Goal: Contribute content: Contribute content

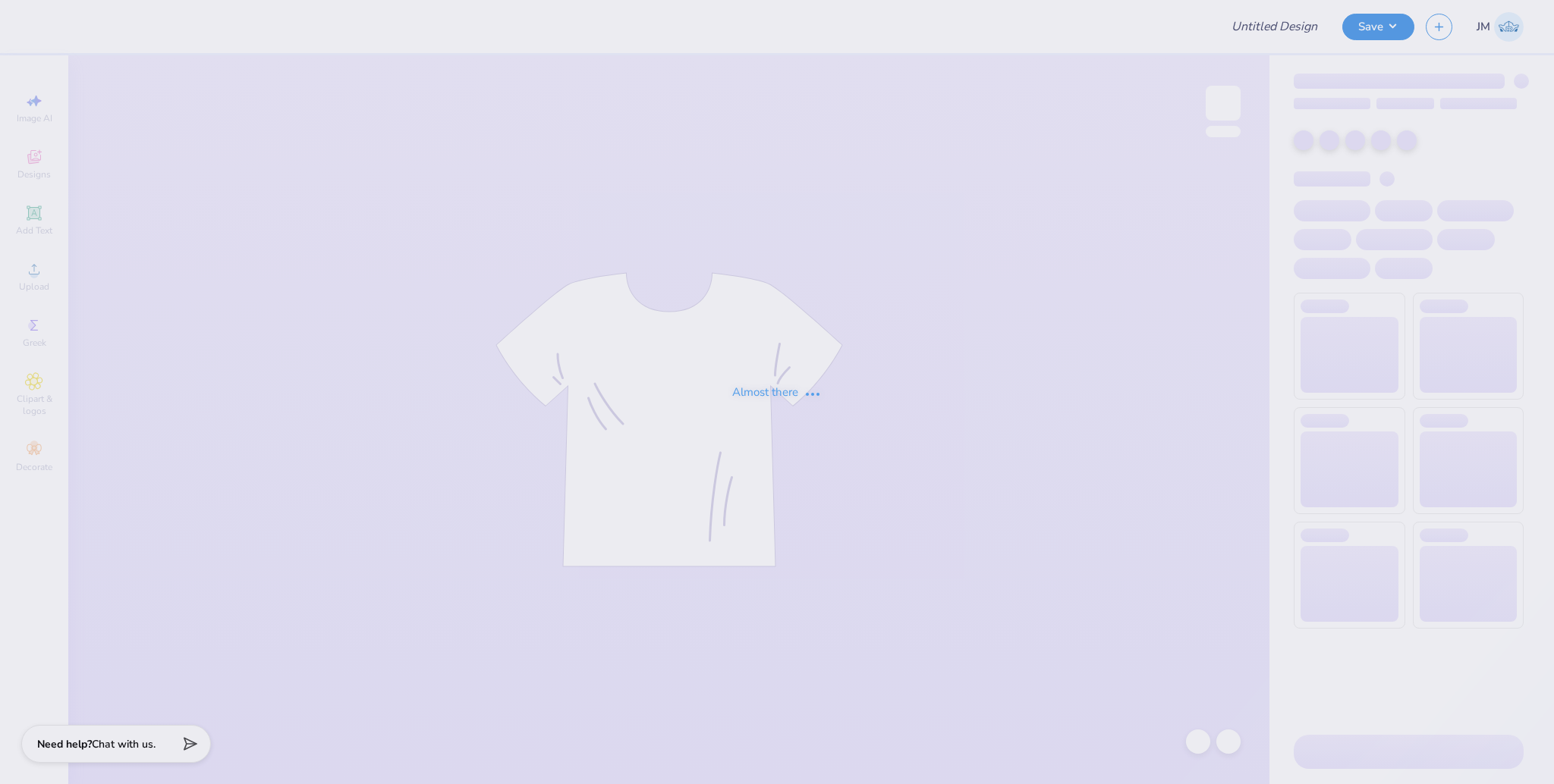
type input "IFC Fall Shirts"
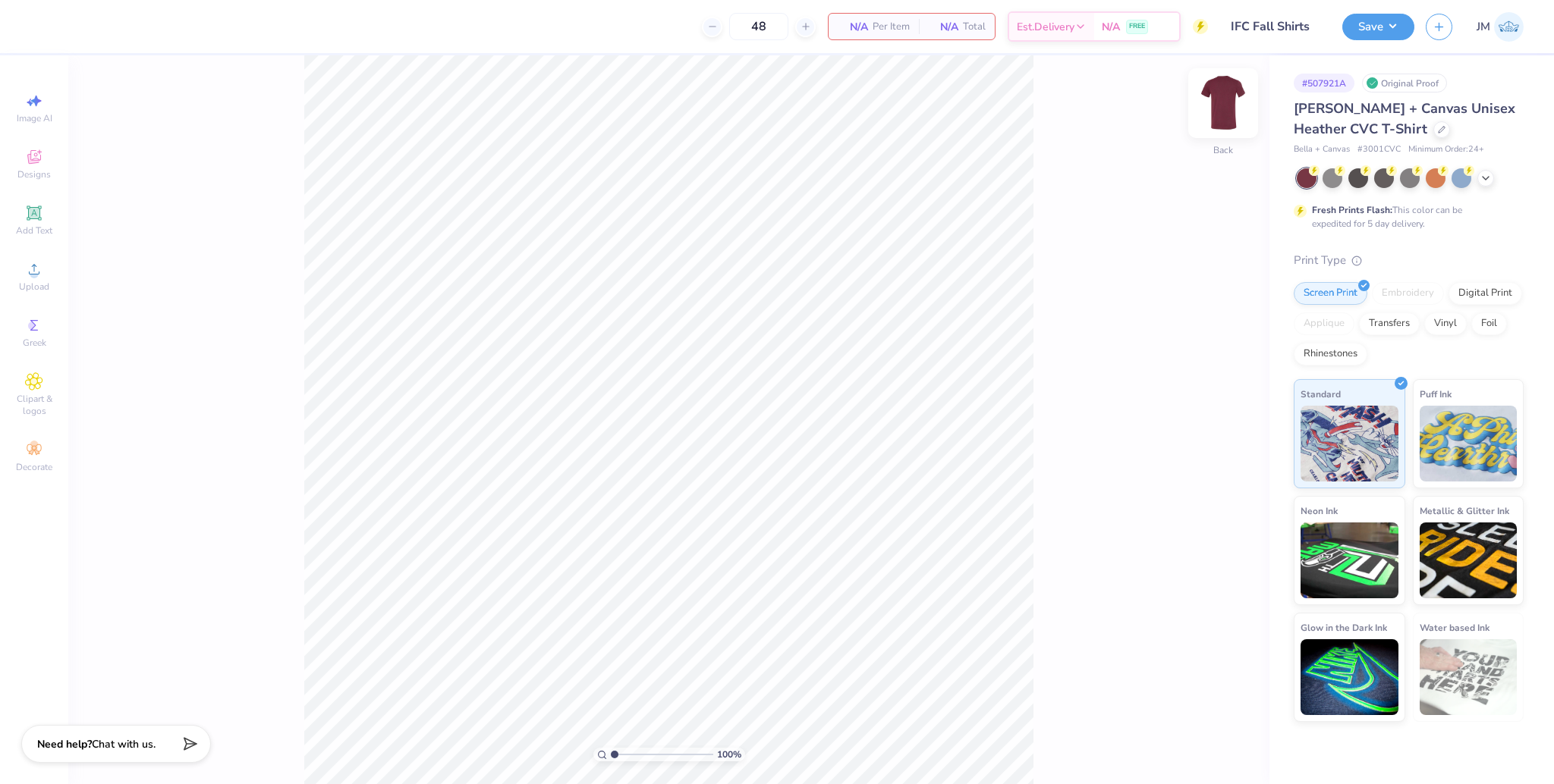
click at [1225, 111] on img at bounding box center [1222, 103] width 61 height 61
click at [1488, 179] on icon at bounding box center [1485, 176] width 12 height 12
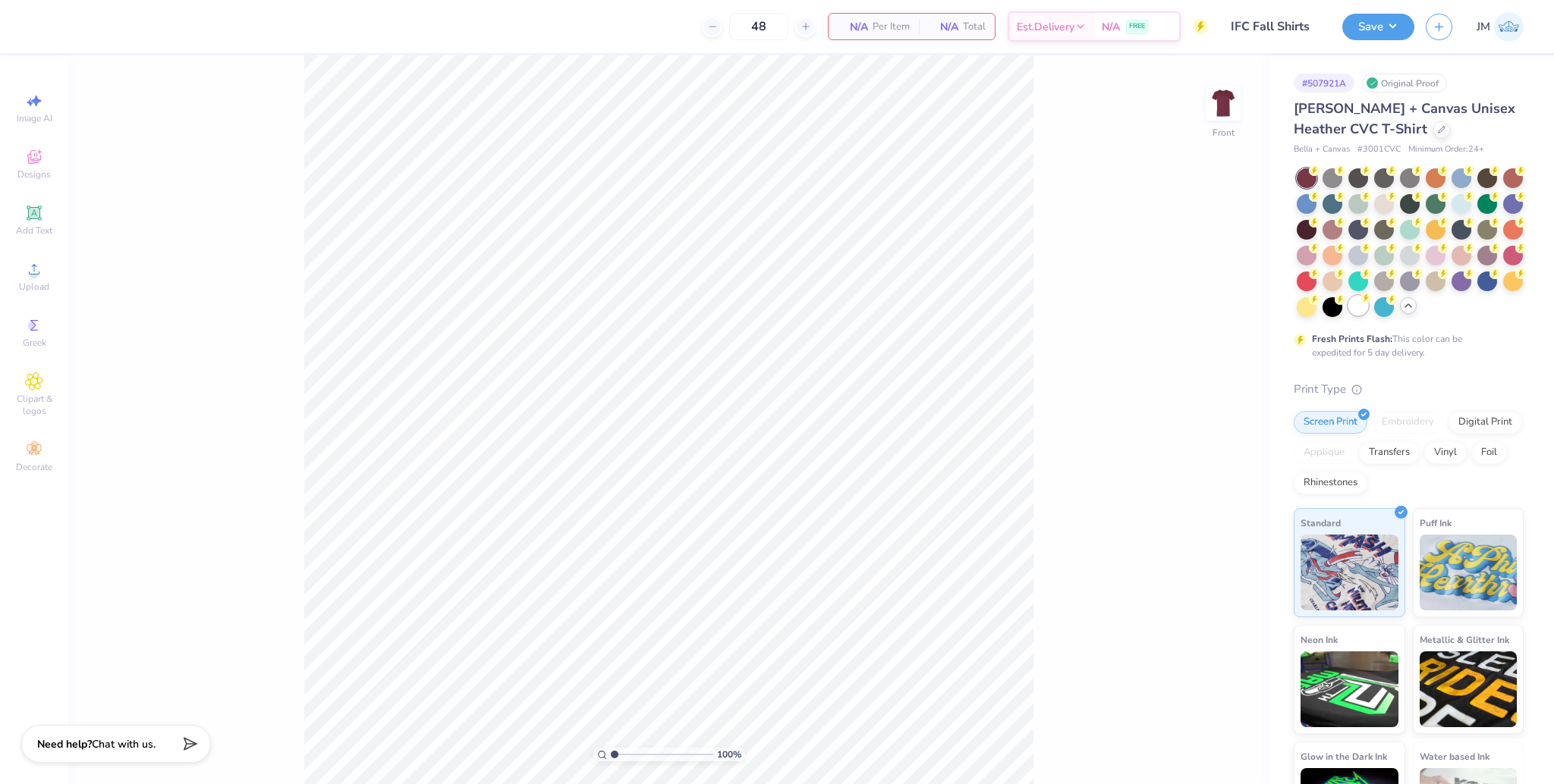
click at [1368, 307] on div at bounding box center [1358, 306] width 20 height 20
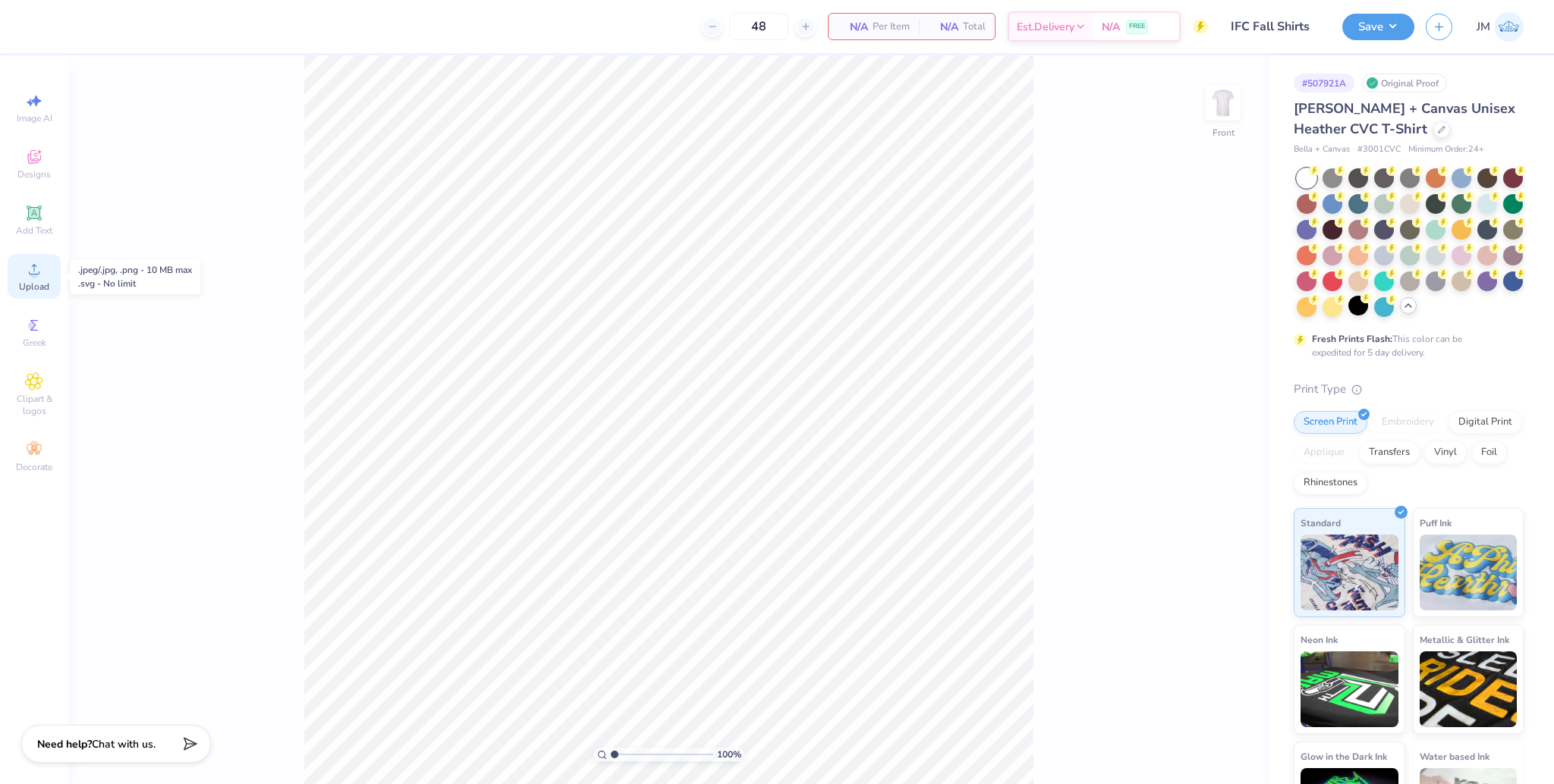
click at [27, 282] on span "Upload" at bounding box center [34, 286] width 31 height 12
click at [30, 293] on div "Upload" at bounding box center [33, 276] width 53 height 45
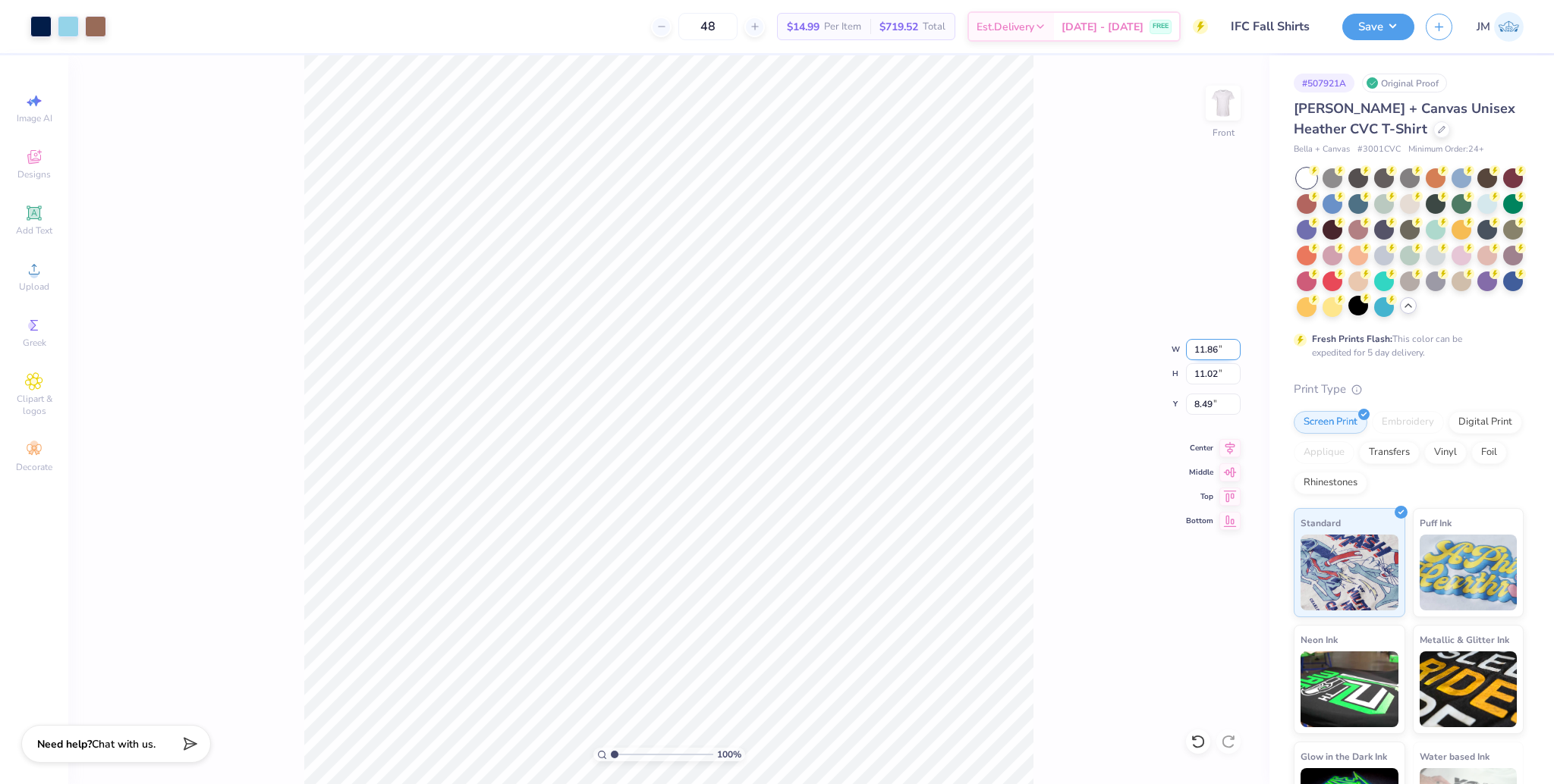
click at [1205, 348] on input "11.86" at bounding box center [1213, 350] width 54 height 22
click at [1206, 405] on input "8.49" at bounding box center [1213, 405] width 54 height 22
type input "11.92"
type input "11.08"
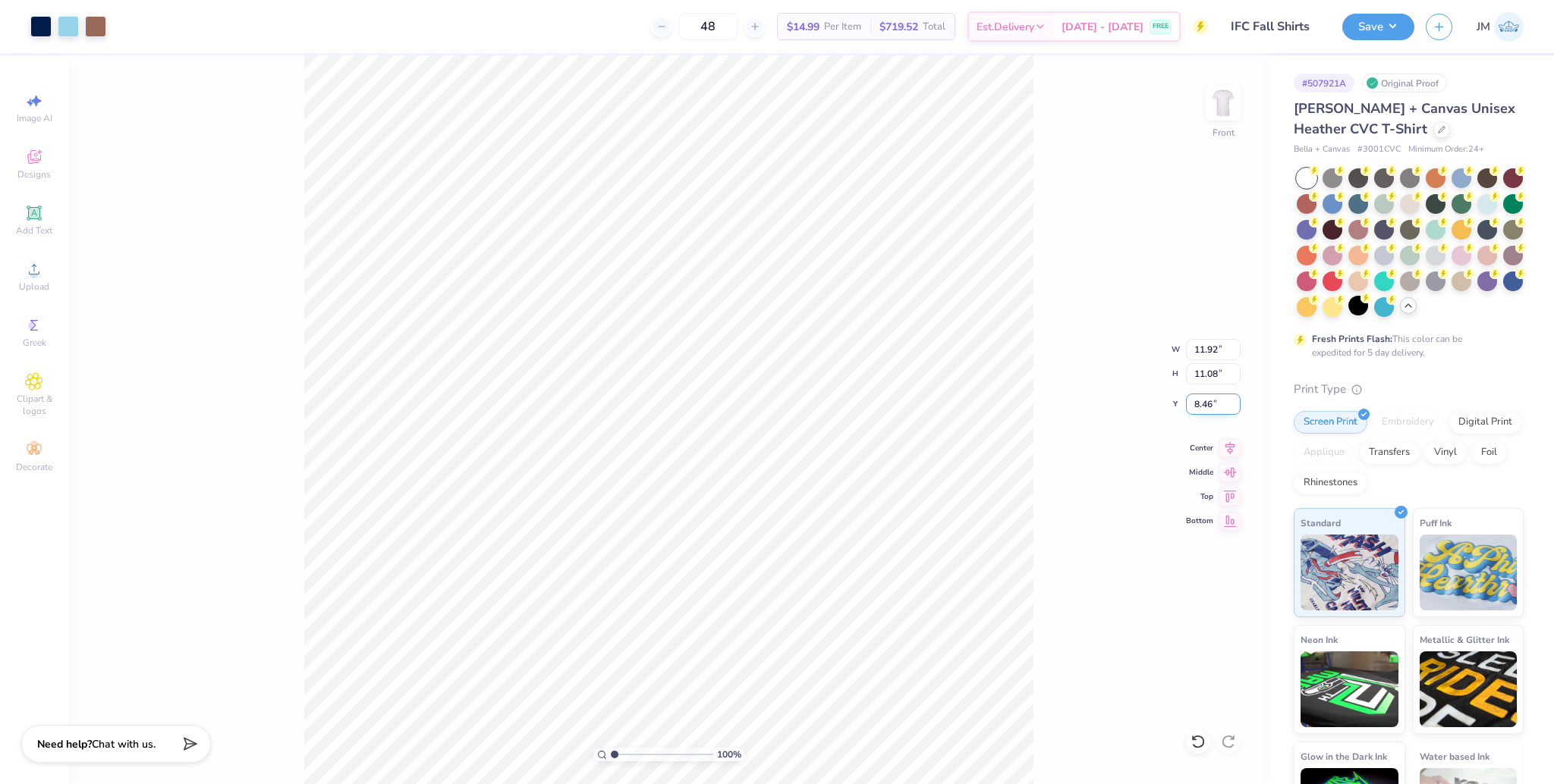
click at [1202, 411] on input "8.46" at bounding box center [1213, 405] width 54 height 22
type input "3.00"
click at [1228, 447] on icon at bounding box center [1231, 446] width 22 height 18
click at [1378, 10] on div "Save JM" at bounding box center [1448, 26] width 211 height 53
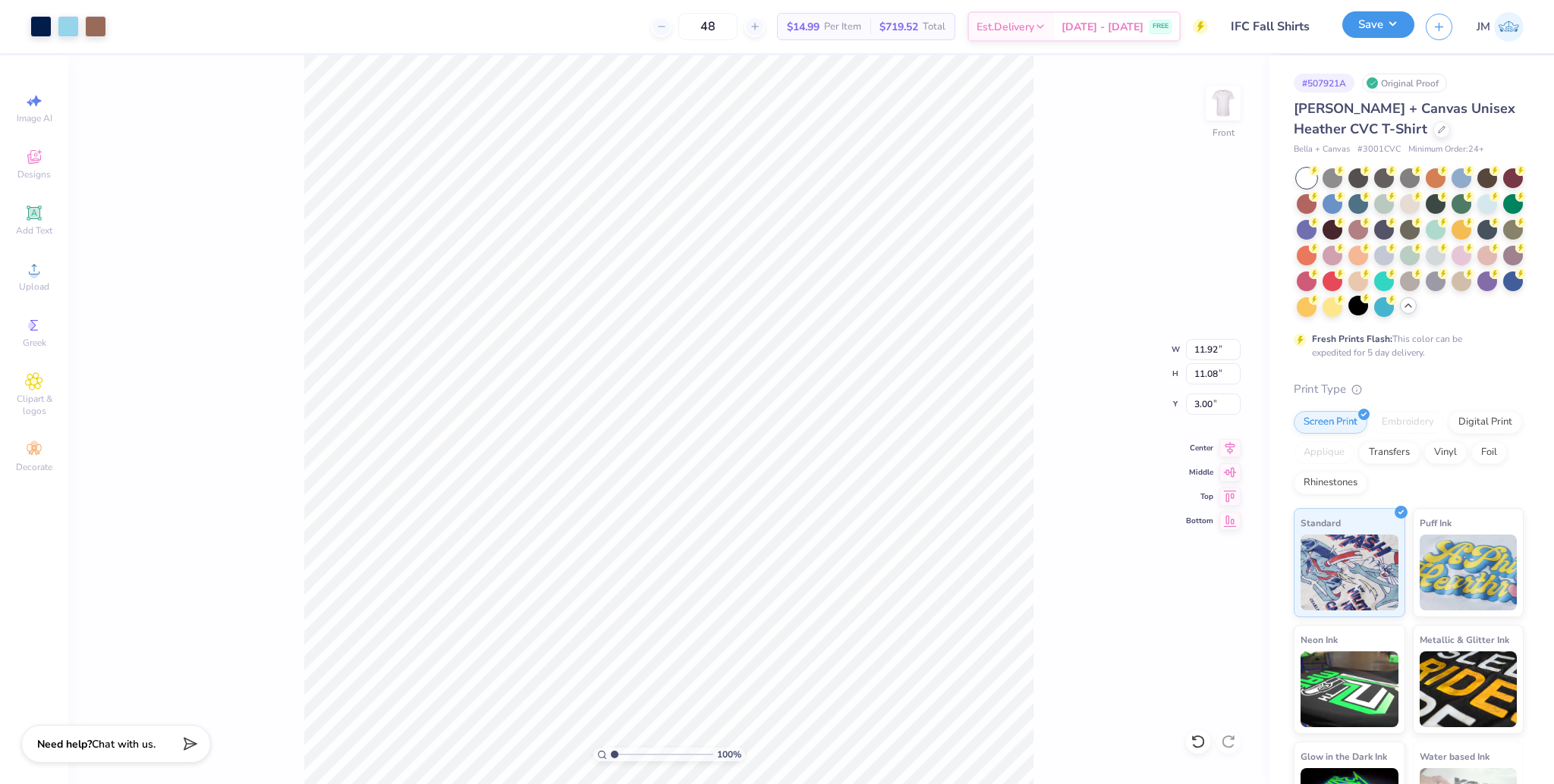
click at [1386, 22] on button "Save" at bounding box center [1379, 24] width 72 height 26
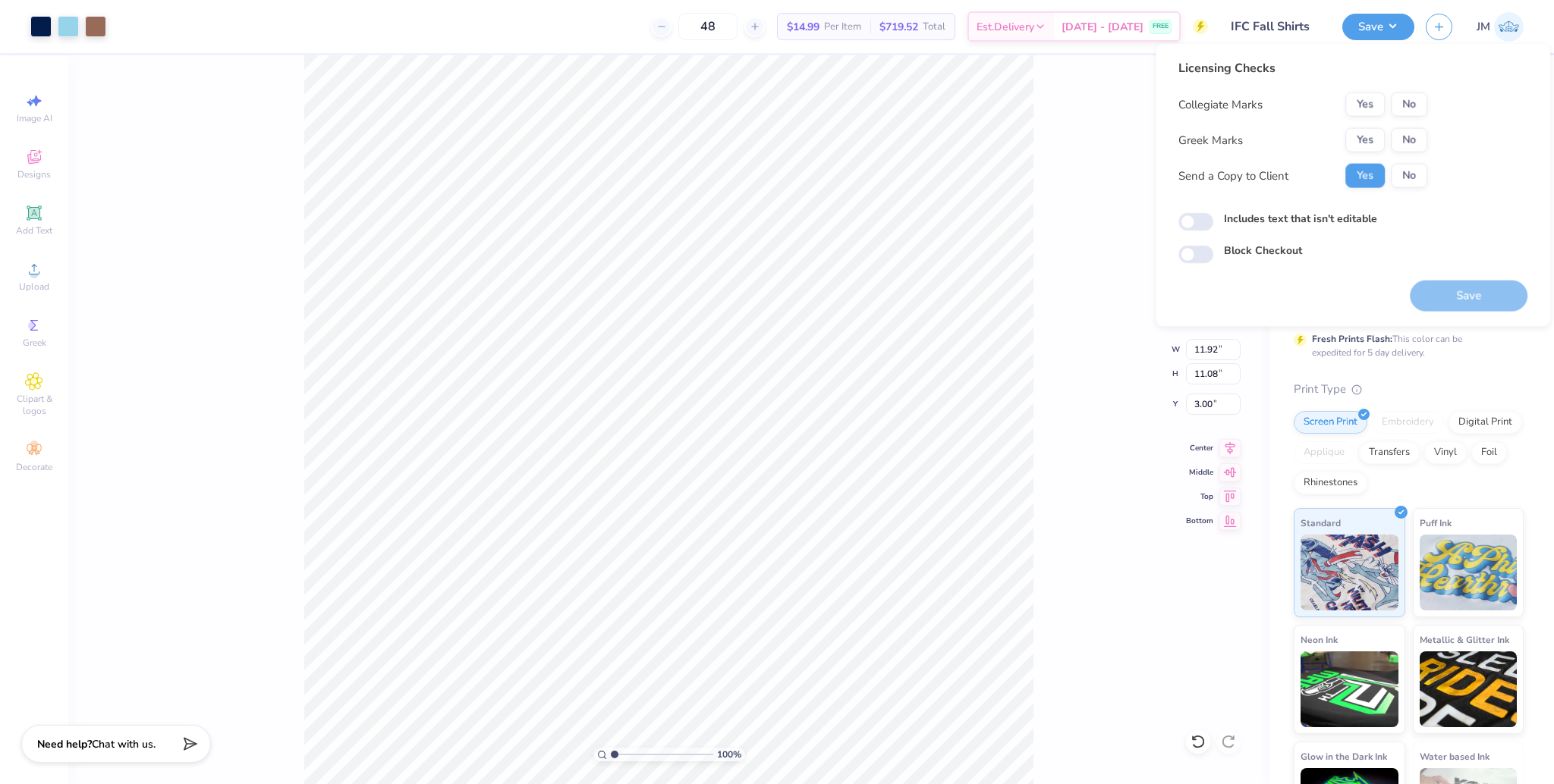
click at [1411, 98] on button "No" at bounding box center [1409, 104] width 36 height 24
click at [1377, 101] on button "Yes" at bounding box center [1365, 104] width 40 height 24
click at [1364, 136] on button "Yes" at bounding box center [1365, 140] width 40 height 24
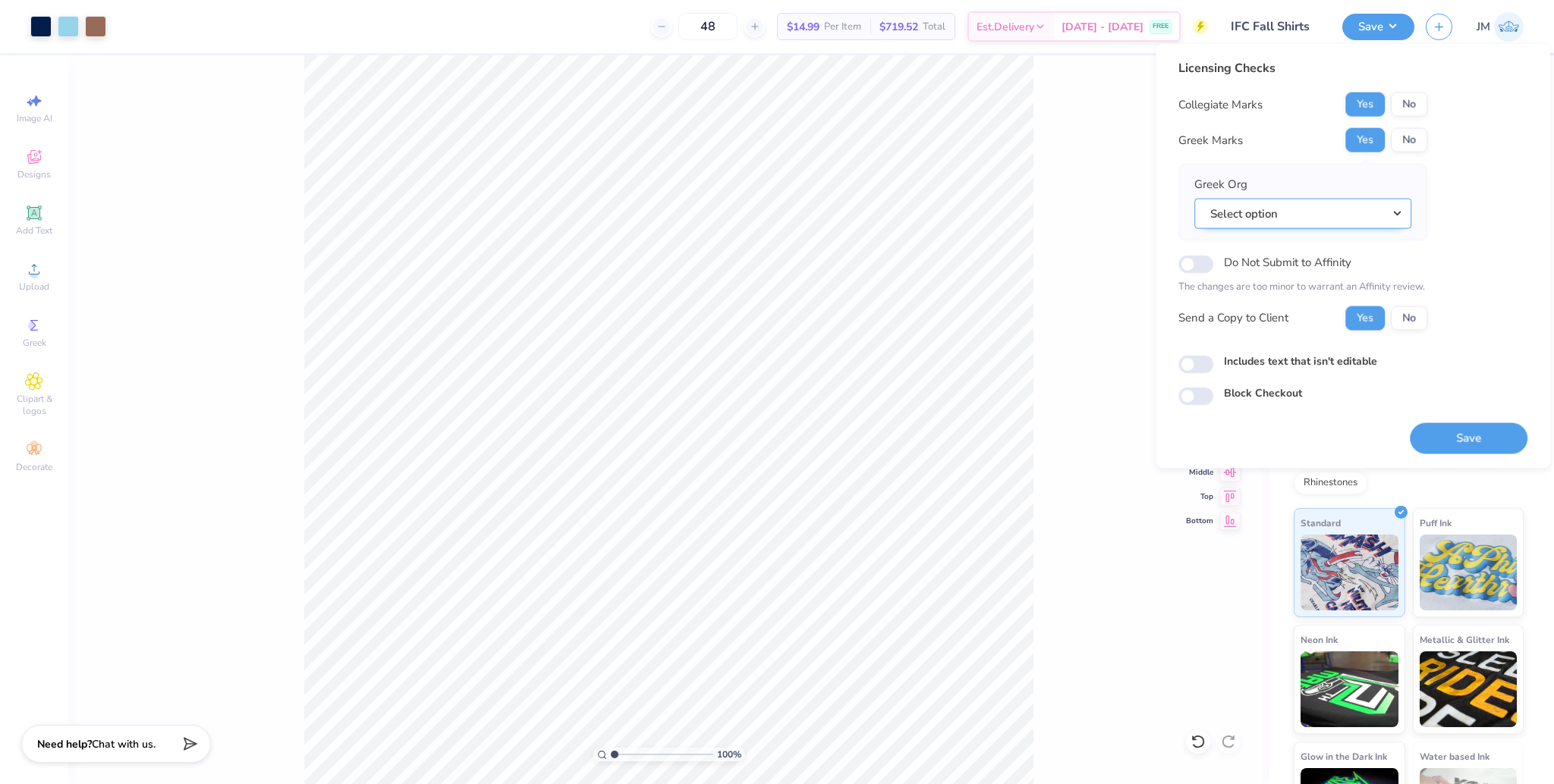
click at [1324, 204] on button "Select option" at bounding box center [1303, 213] width 217 height 31
click at [1318, 282] on link "North American Interfraternity Conference" at bounding box center [1303, 285] width 205 height 25
click at [1358, 217] on button "North American Interfraternity Conference" at bounding box center [1303, 213] width 217 height 31
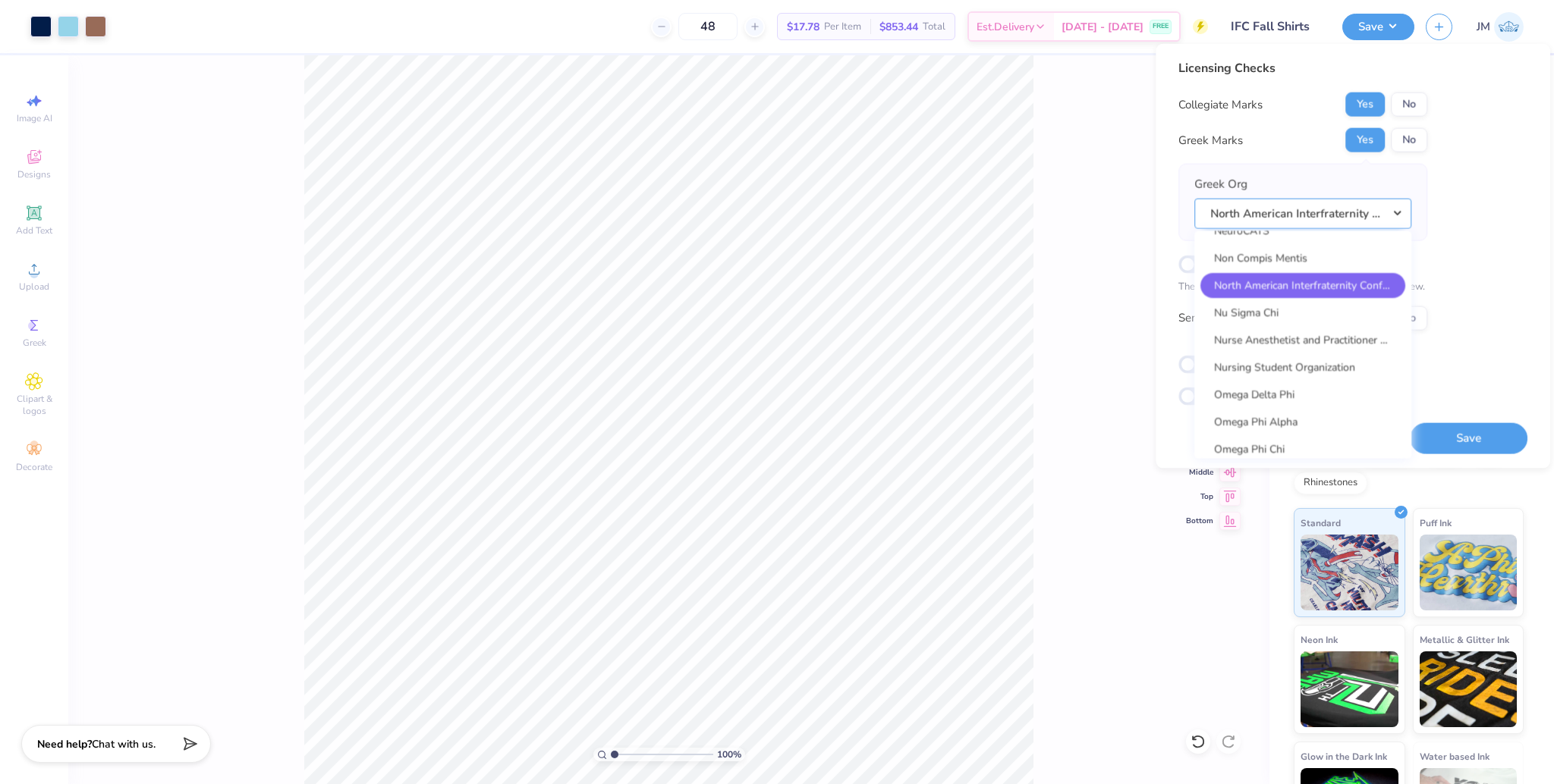
click at [1358, 217] on button "North American Interfraternity Conference" at bounding box center [1303, 213] width 217 height 31
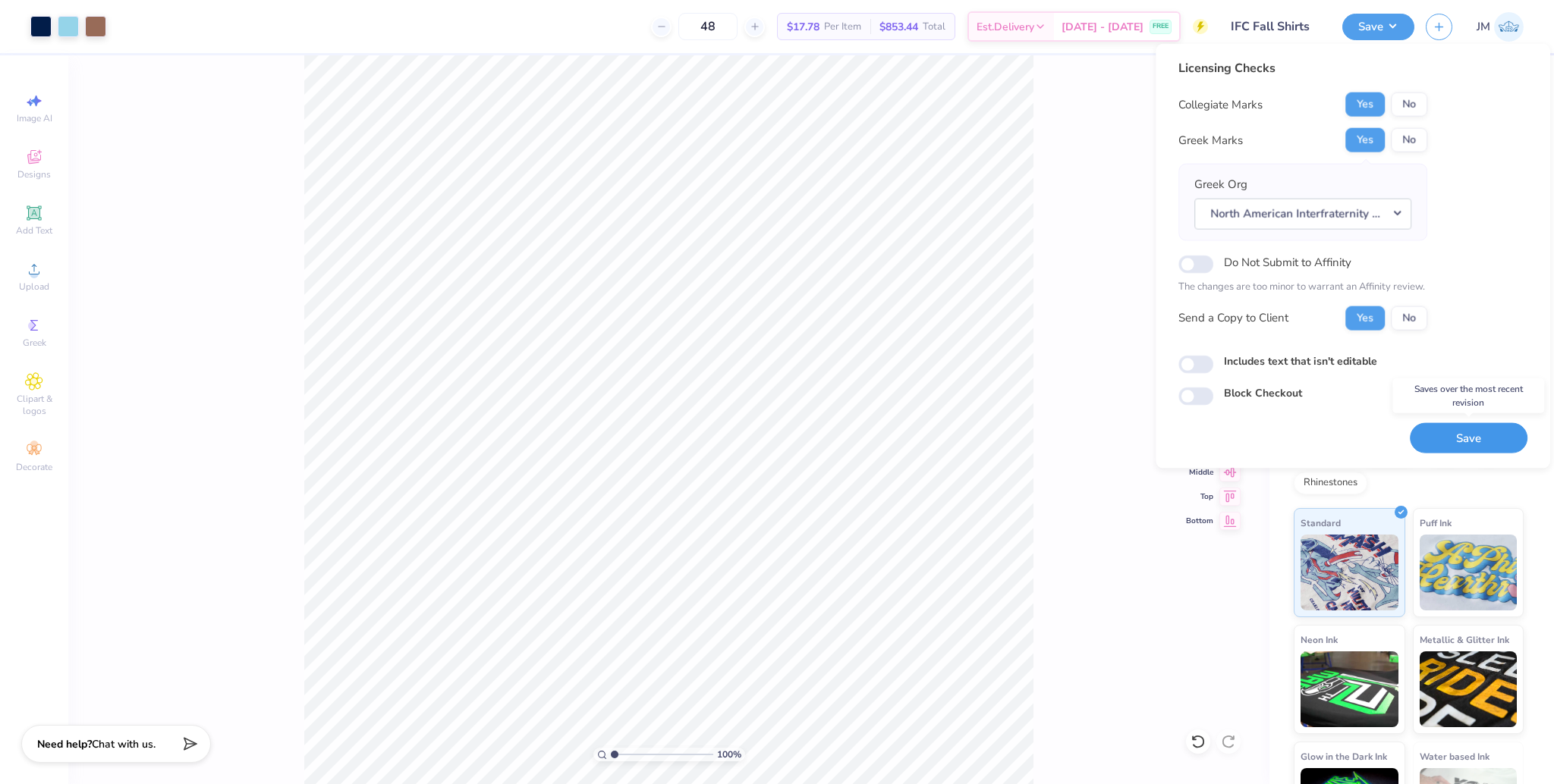
click at [1457, 435] on button "Save" at bounding box center [1468, 438] width 117 height 31
drag, startPoint x: 616, startPoint y: 754, endPoint x: 629, endPoint y: 753, distance: 13.0
click at [629, 753] on input "range" at bounding box center [661, 754] width 102 height 14
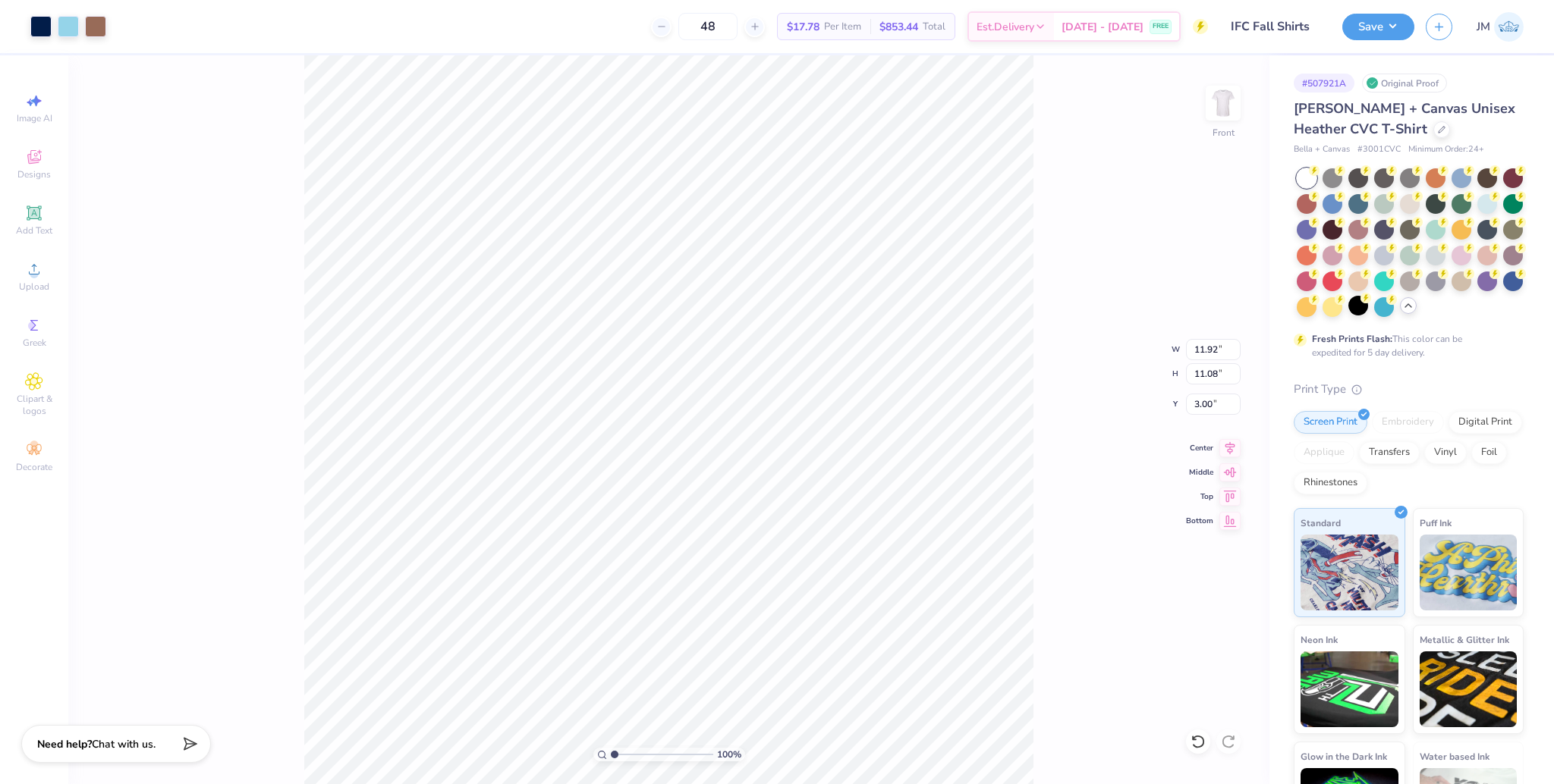
drag, startPoint x: 628, startPoint y: 756, endPoint x: 597, endPoint y: 756, distance: 31.0
type input "1"
click at [611, 756] on input "range" at bounding box center [661, 754] width 102 height 14
click at [1384, 15] on button "Save" at bounding box center [1379, 24] width 72 height 26
